Goal: Task Accomplishment & Management: Manage account settings

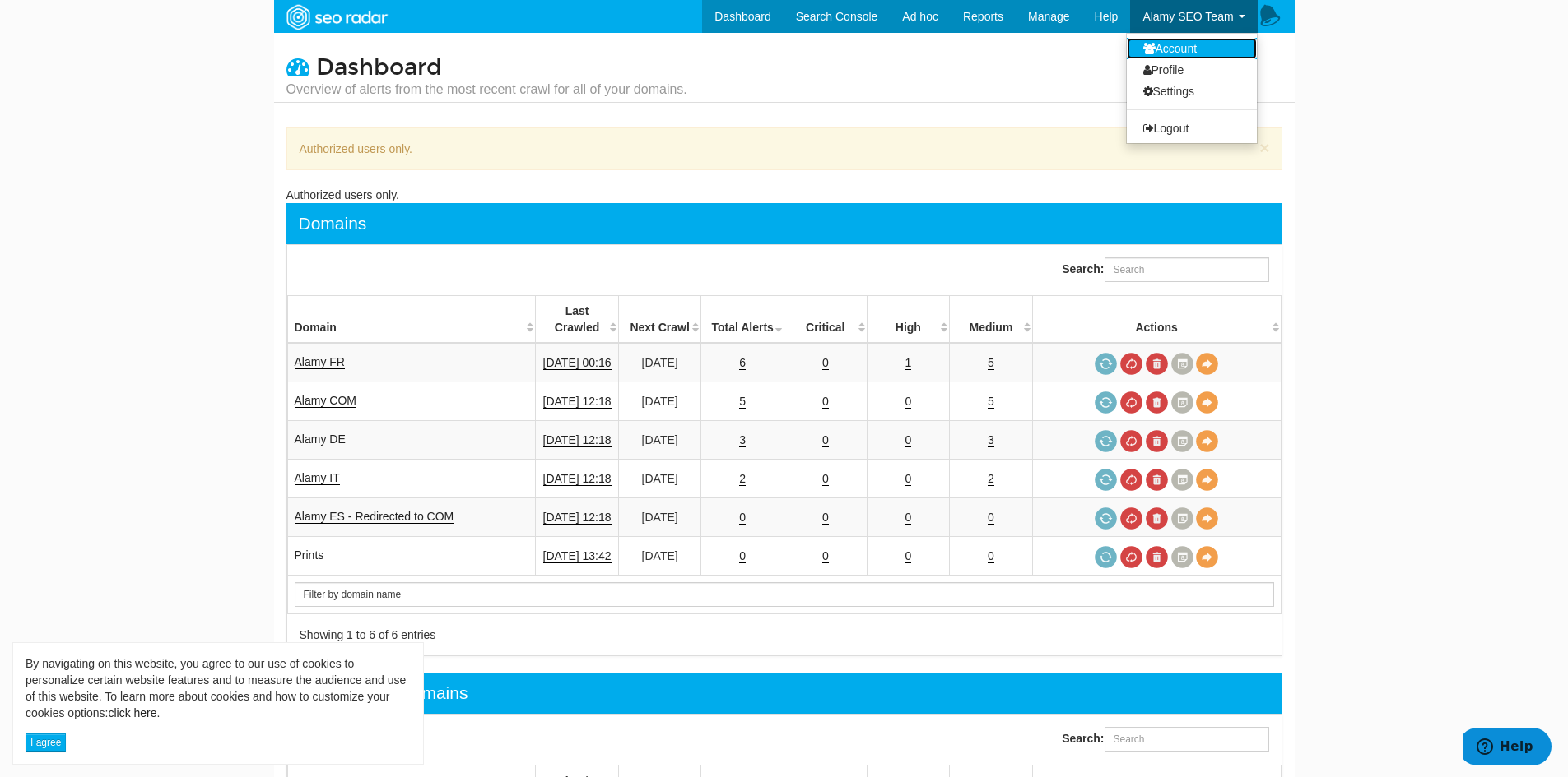
click at [1180, 50] on link "Account" at bounding box center [1192, 48] width 131 height 22
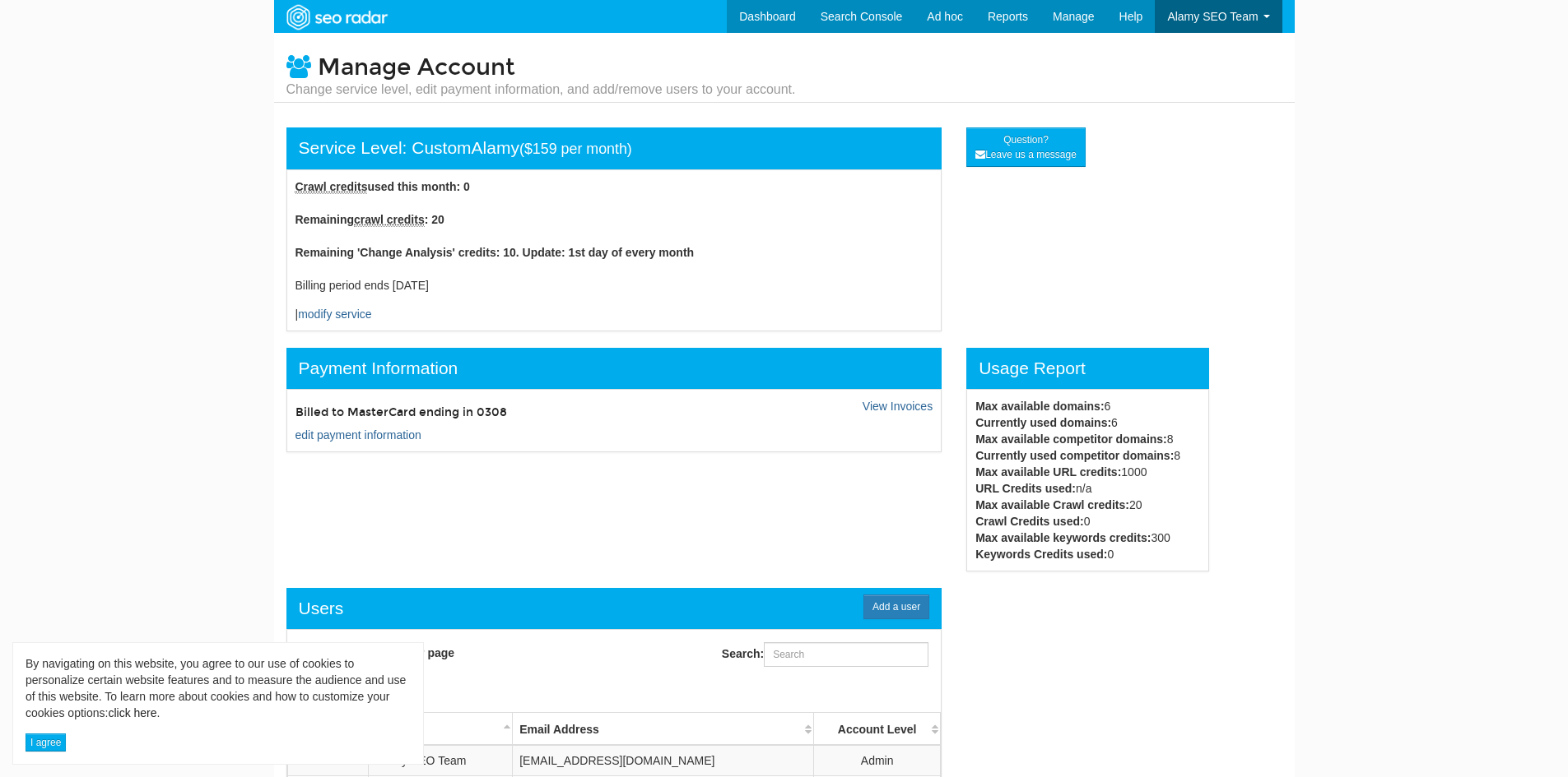
scroll to position [66, 0]
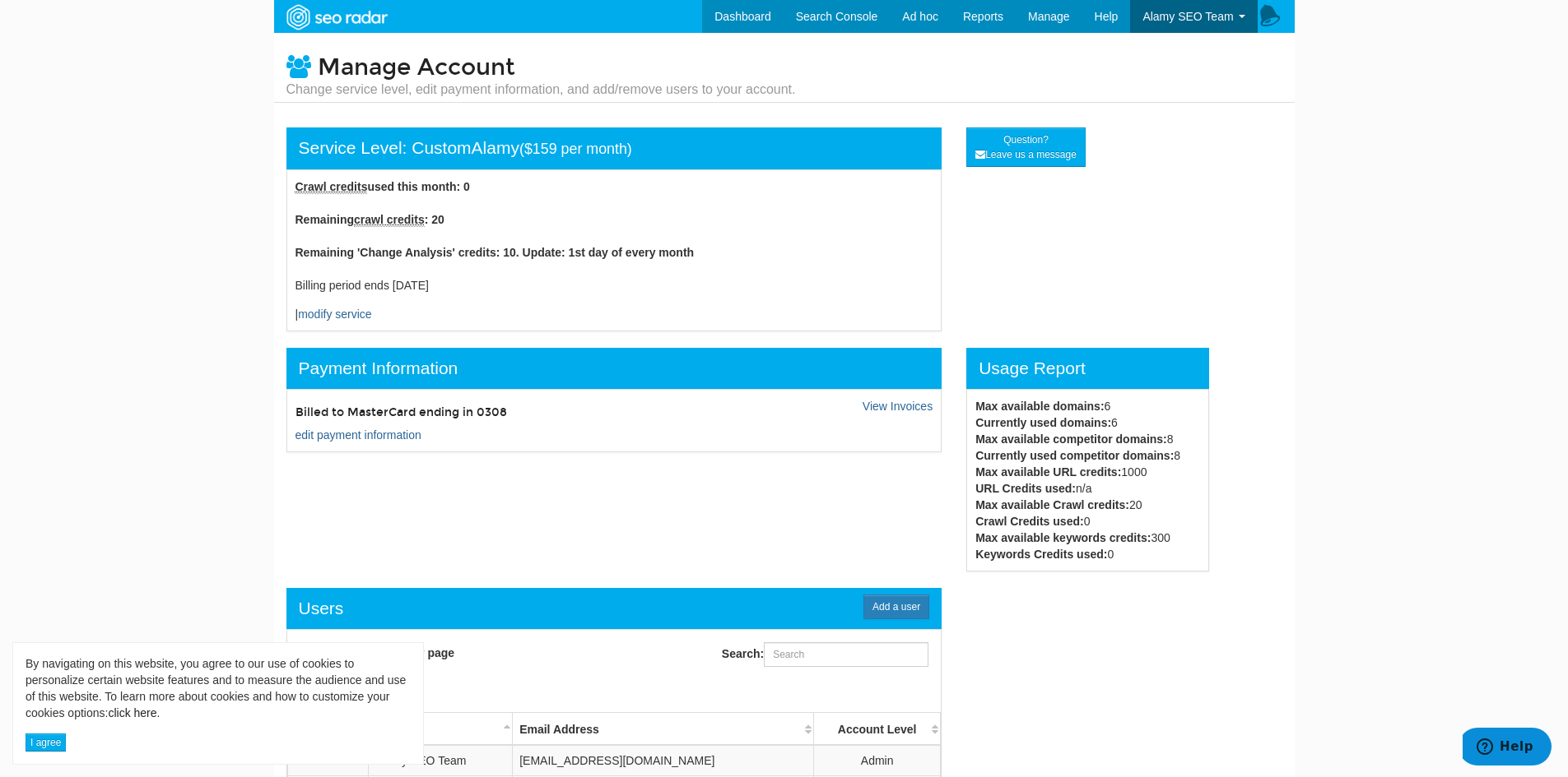
drag, startPoint x: 376, startPoint y: 287, endPoint x: 479, endPoint y: 285, distance: 103.0
click at [479, 285] on div "Billing period ends 2025-10-05" at bounding box center [614, 285] width 637 height 16
click at [555, 286] on div "Billing period ends 2025-10-05" at bounding box center [614, 285] width 637 height 16
click at [910, 409] on link "View Invoices" at bounding box center [897, 406] width 70 height 13
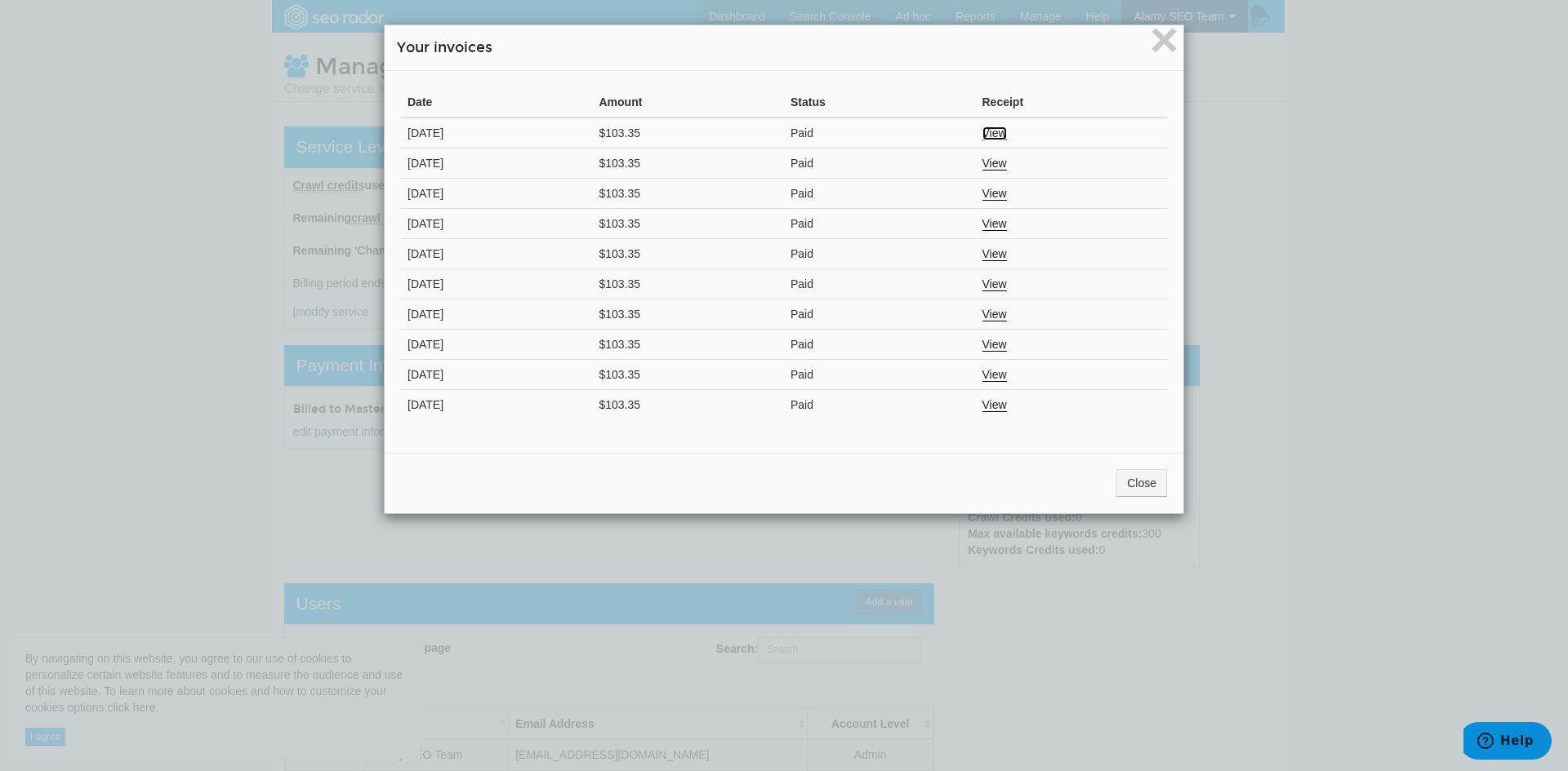
click at [991, 131] on link "View" at bounding box center [995, 133] width 24 height 14
